Goal: Information Seeking & Learning: Learn about a topic

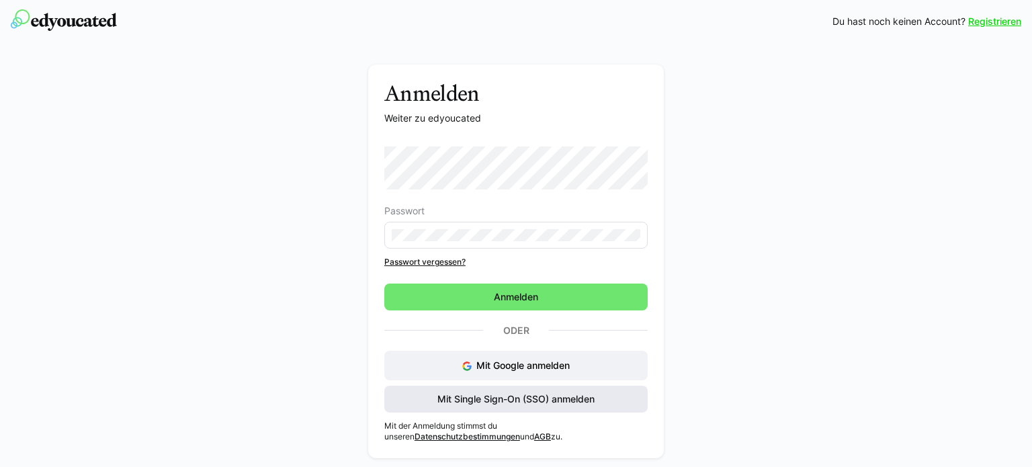
click at [491, 403] on span "Mit Single Sign-On (SSO) anmelden" at bounding box center [515, 398] width 161 height 13
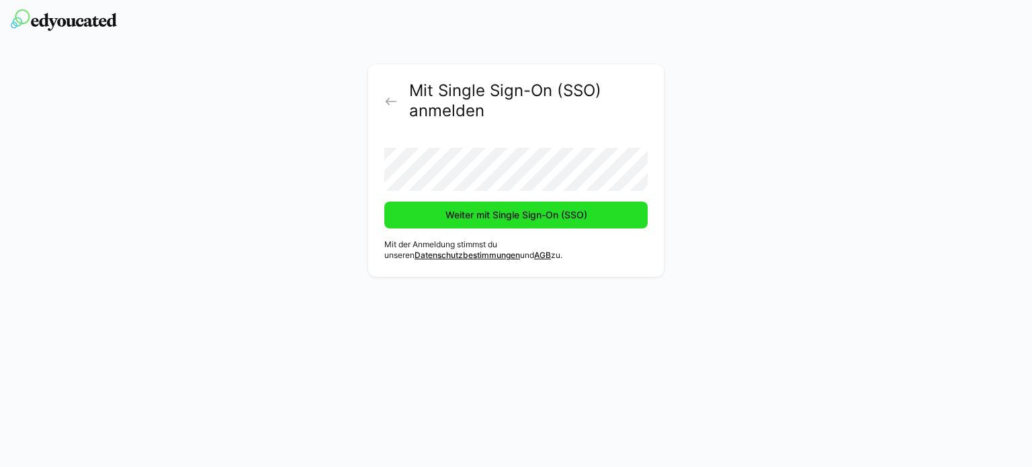
click at [506, 223] on span "Weiter mit Single Sign-On (SSO)" at bounding box center [515, 215] width 263 height 27
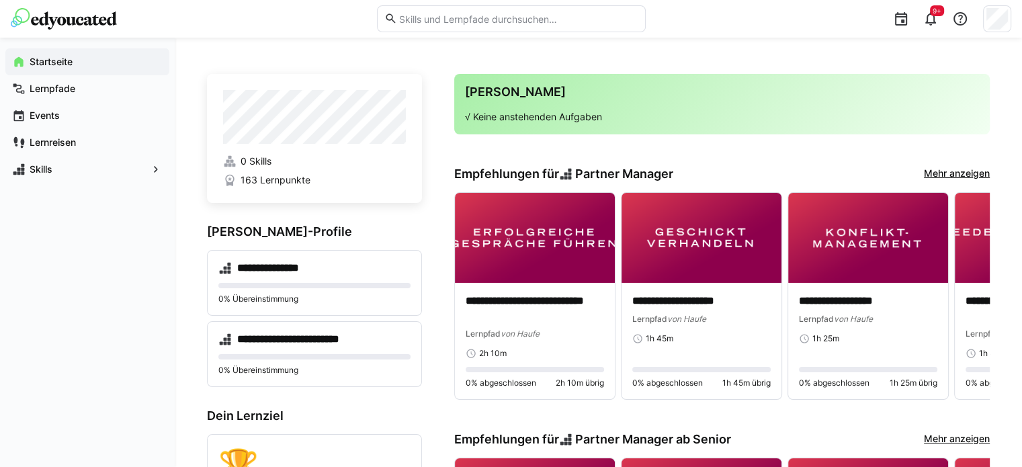
click at [457, 15] on input "text" at bounding box center [517, 19] width 241 height 12
type input "rechtliche grundlagen"
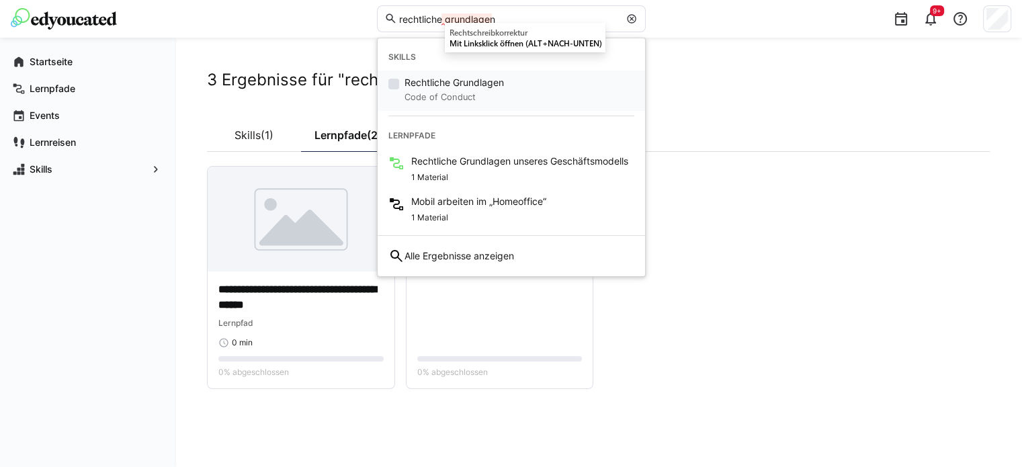
click at [456, 94] on small "Code of Conduct" at bounding box center [454, 97] width 99 height 16
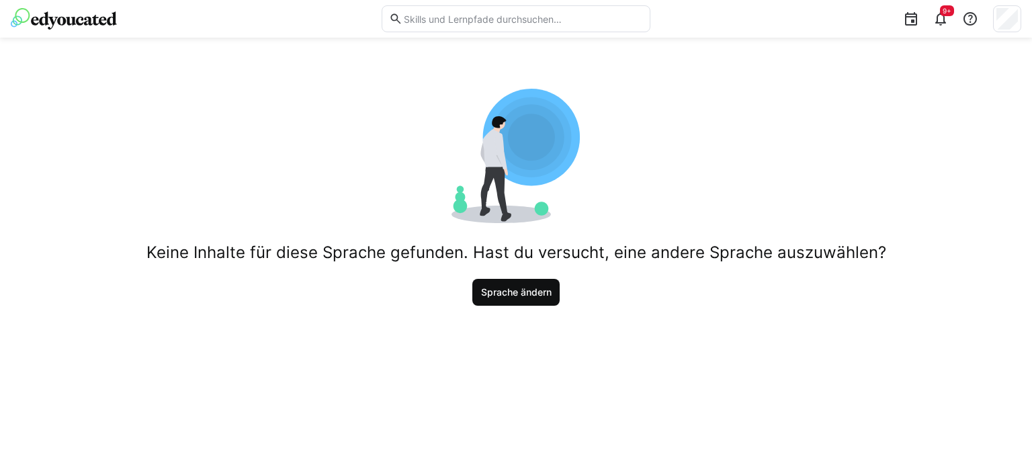
click at [528, 284] on span "Sprache ändern" at bounding box center [516, 292] width 88 height 27
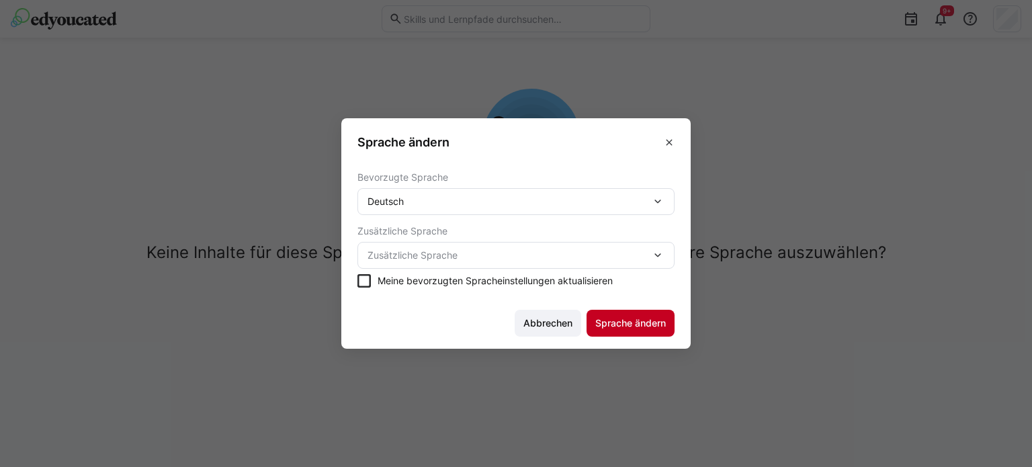
click at [629, 320] on span "Sprache ändern" at bounding box center [630, 323] width 75 height 13
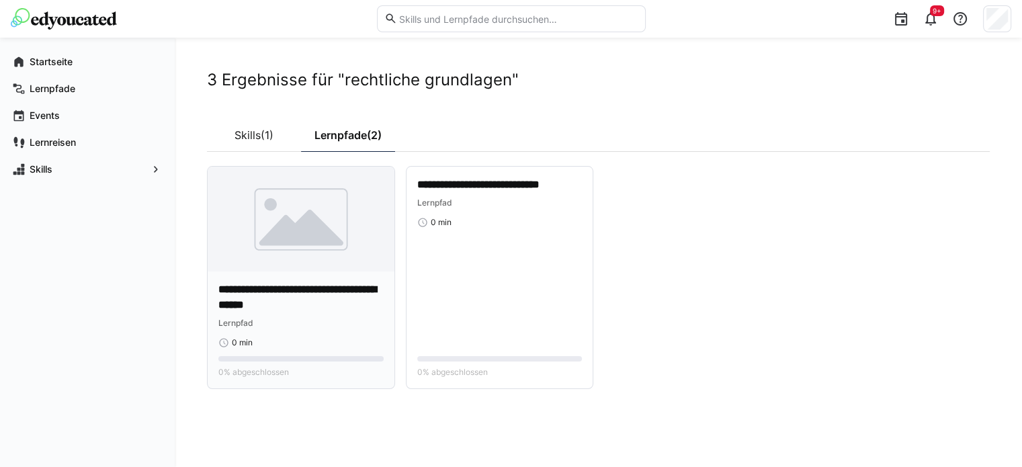
click at [321, 238] on img at bounding box center [301, 219] width 187 height 105
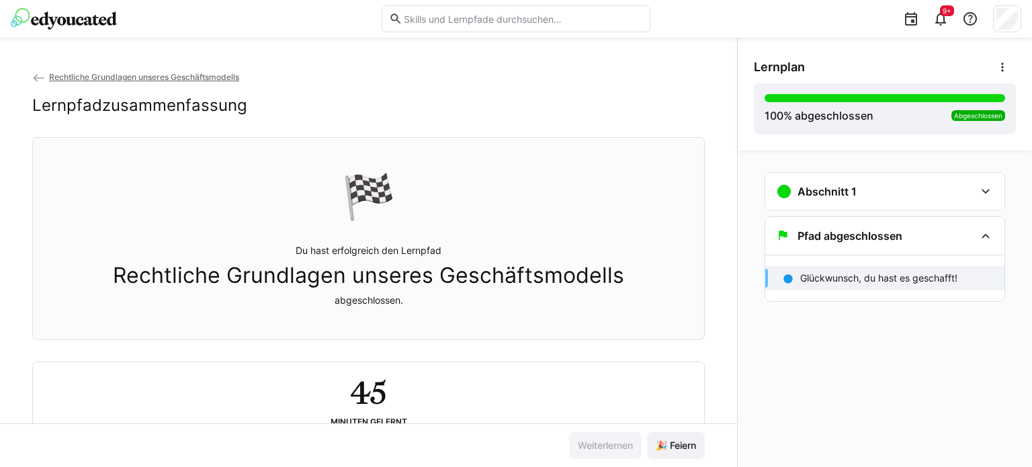
scroll to position [50, 0]
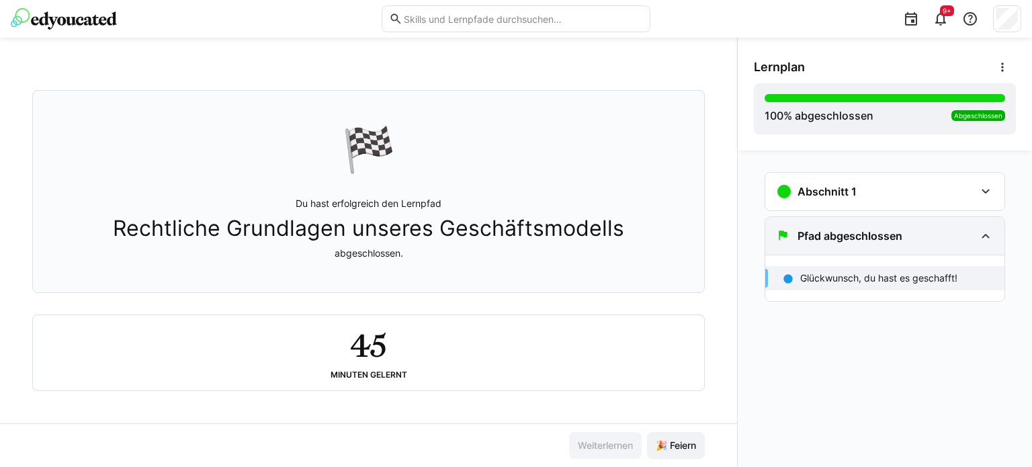
click at [976, 237] on div "Pfad abgeschlossen" at bounding box center [884, 236] width 239 height 38
click at [962, 230] on div "Pfad abgeschlossen" at bounding box center [875, 236] width 199 height 16
